Goal: Check status: Check status

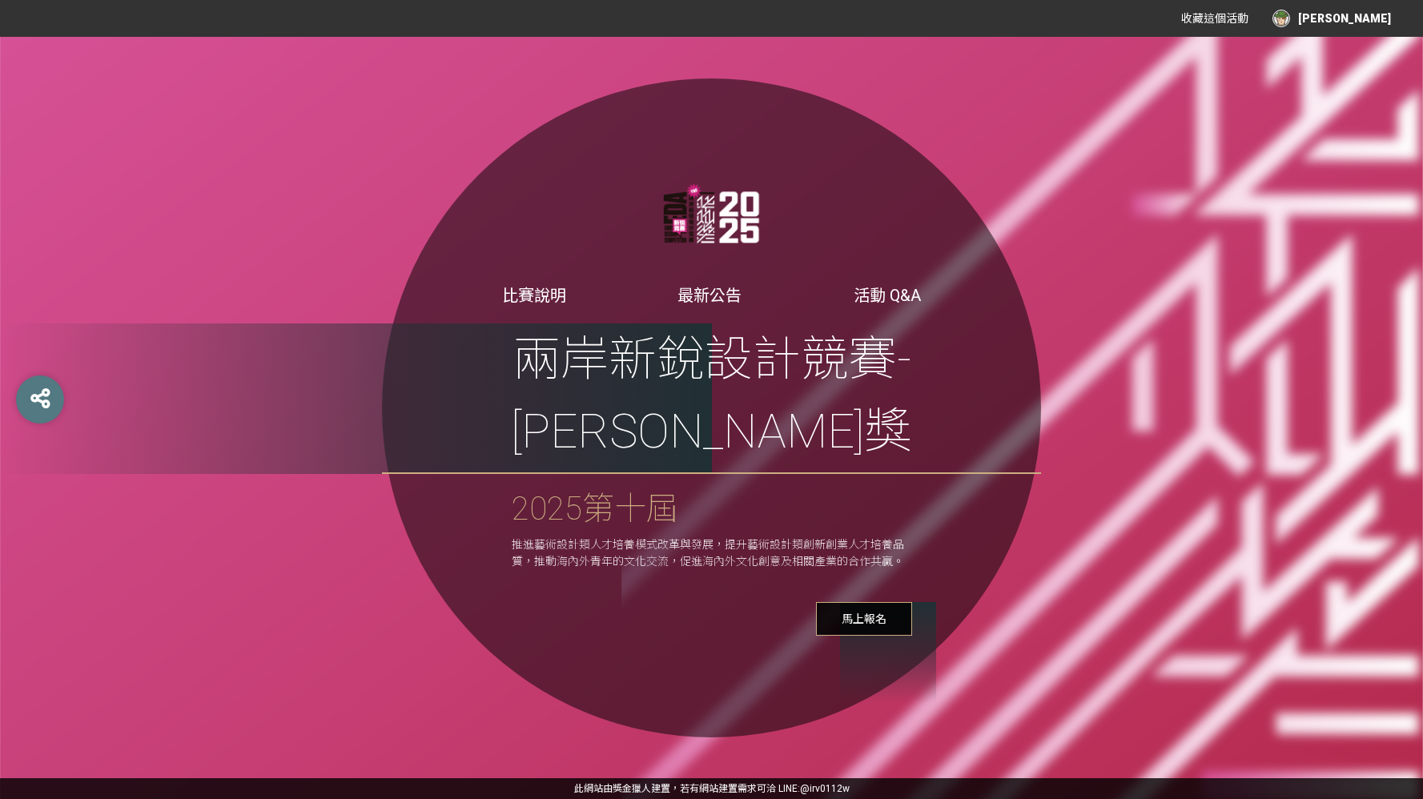
click at [1370, 25] on div "[PERSON_NAME]" at bounding box center [1332, 19] width 119 height 18
click at [1355, 72] on link "投稿記錄" at bounding box center [1351, 67] width 45 height 13
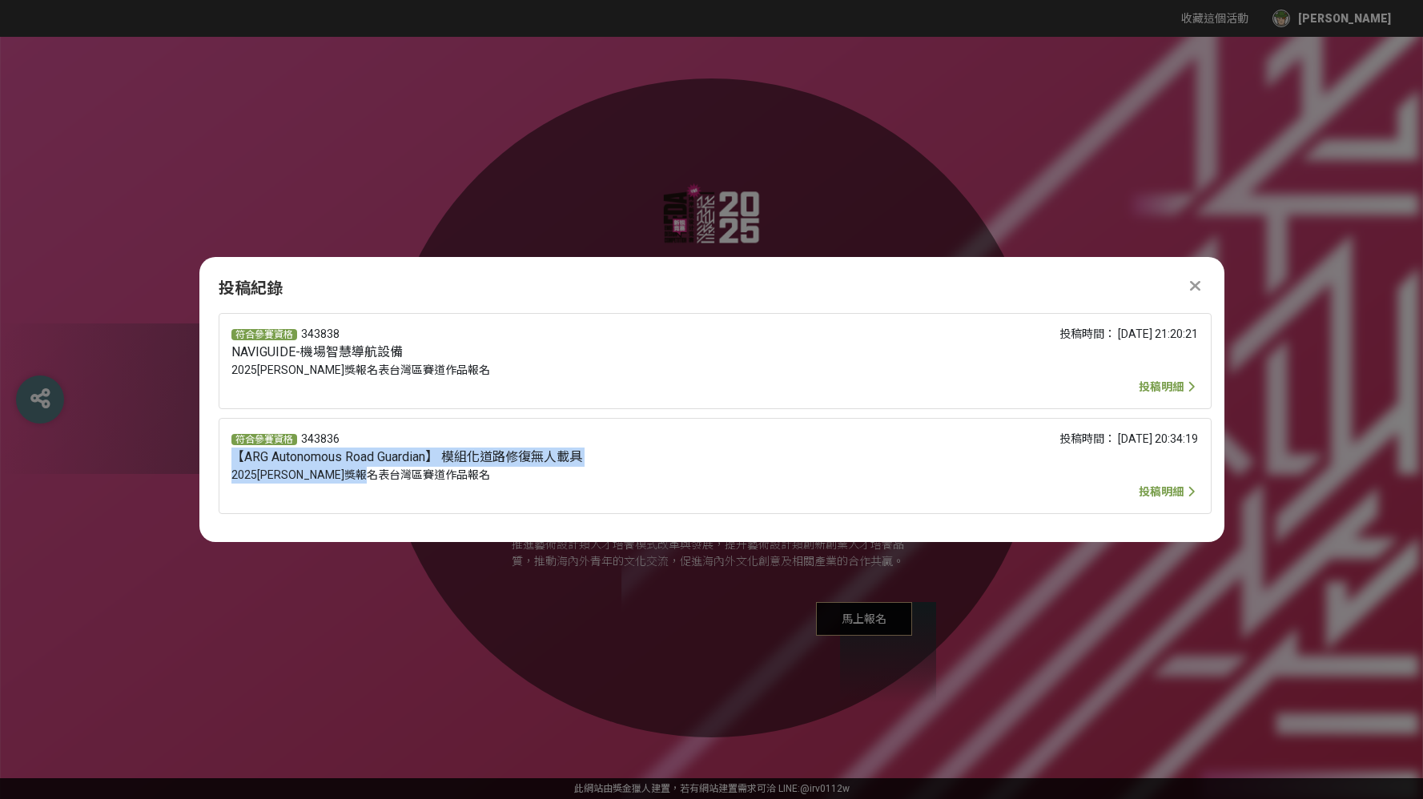
drag, startPoint x: 417, startPoint y: 478, endPoint x: 223, endPoint y: 464, distance: 194.4
click at [223, 464] on div "符合參賽資格 343836 【ARG Autonomous Road Guardian】 模組化道路修復無人載具 2025[PERSON_NAME]獎報名表台…" at bounding box center [715, 466] width 993 height 96
click at [405, 360] on div "符合參賽資格 343838 NAVIGUIDE-機場智慧導航設備 2025[PERSON_NAME]獎報名表台灣區賽道作品報名" at bounding box center [513, 361] width 565 height 70
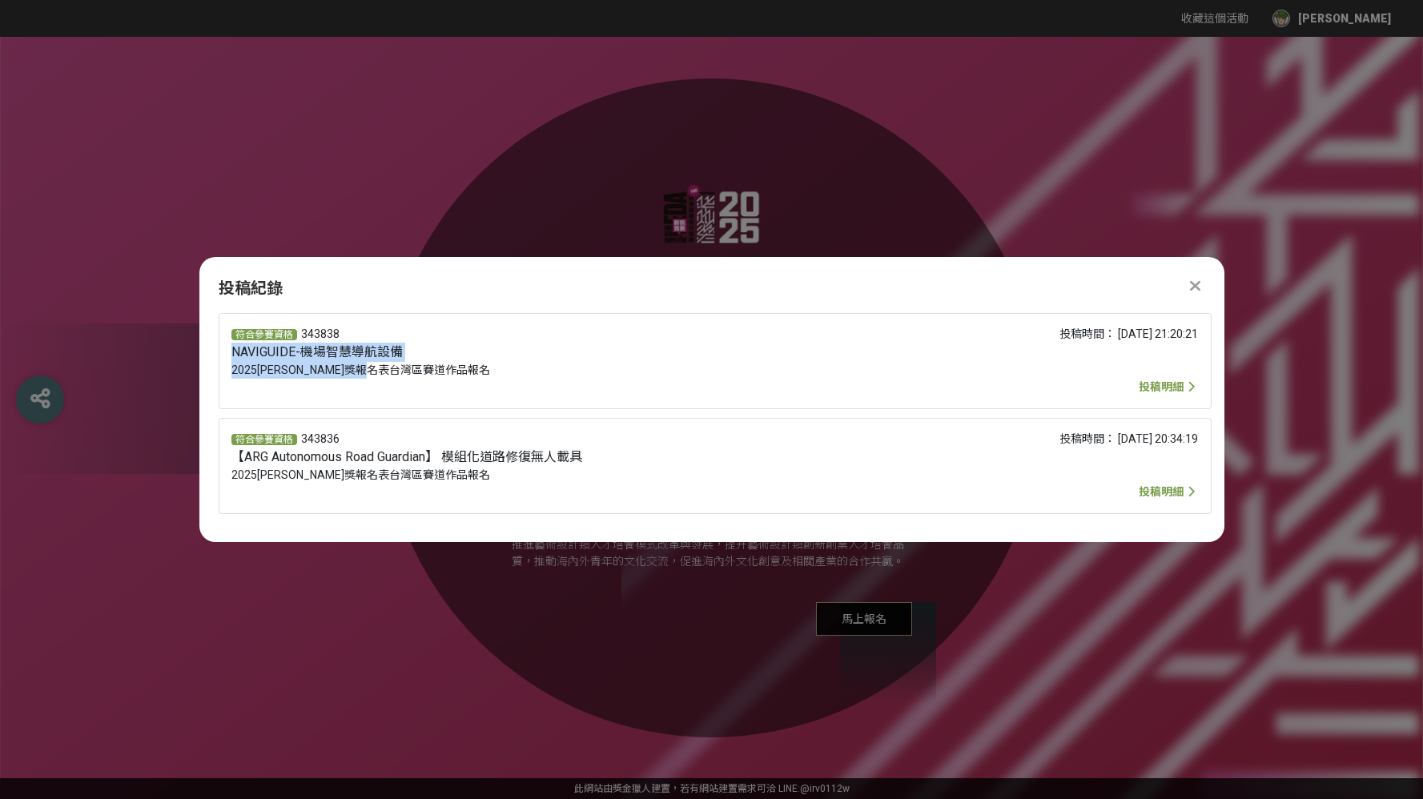
drag, startPoint x: 421, startPoint y: 372, endPoint x: 225, endPoint y: 358, distance: 195.9
click at [225, 358] on div "符合參賽資格 343838 NAVIGUIDE-機場智慧導航設備 2025[PERSON_NAME]獎報名表台灣區賽道作品報名 投稿時間： [DATE] 21…" at bounding box center [715, 361] width 993 height 96
click at [525, 288] on div "投稿紀錄" at bounding box center [712, 288] width 987 height 24
click at [1198, 283] on icon at bounding box center [1195, 286] width 10 height 16
